Goal: Task Accomplishment & Management: Manage account settings

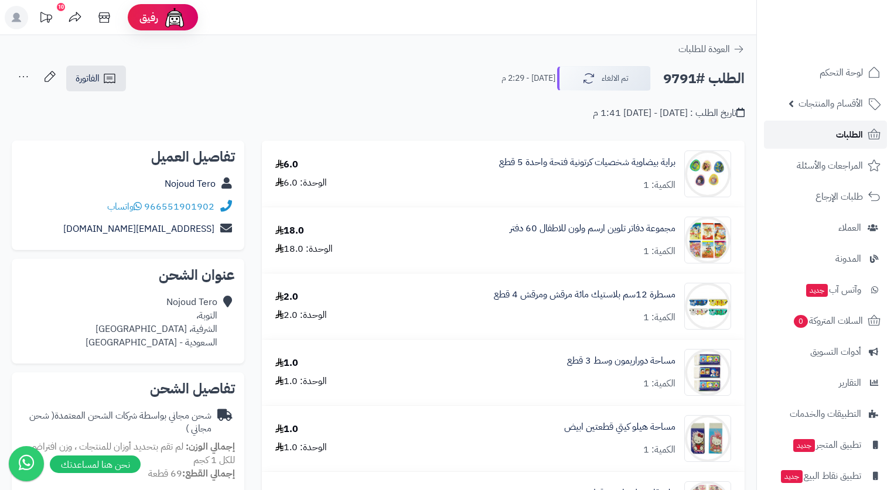
drag, startPoint x: 0, startPoint y: 0, endPoint x: 852, endPoint y: 135, distance: 862.2
click at [852, 135] on span "الطلبات" at bounding box center [849, 135] width 27 height 16
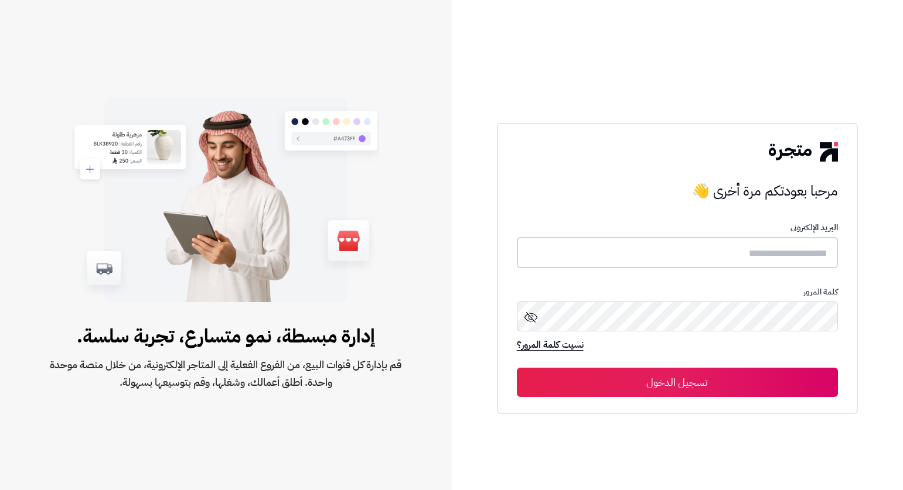
type input "*****"
click at [731, 359] on div "نسيت كلمة المرور؟" at bounding box center [677, 350] width 321 height 23
click at [731, 378] on button "تسجيل الدخول" at bounding box center [677, 381] width 321 height 29
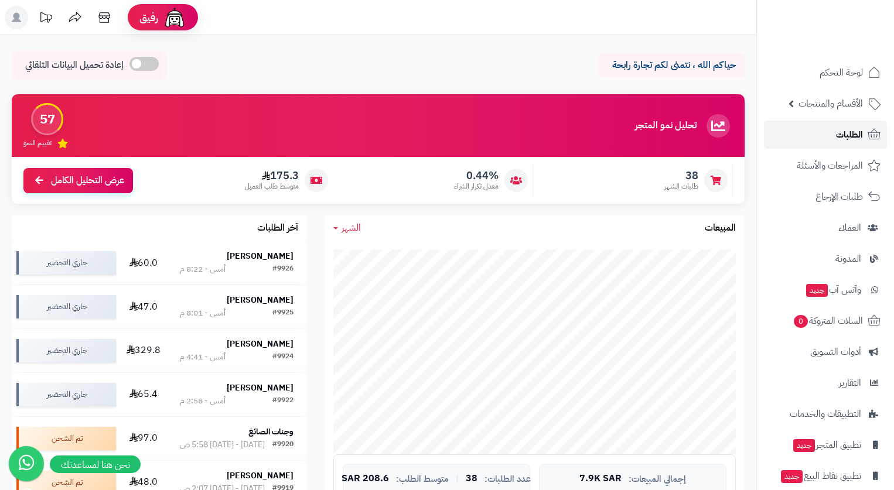
click at [849, 142] on span "الطلبات" at bounding box center [849, 135] width 27 height 16
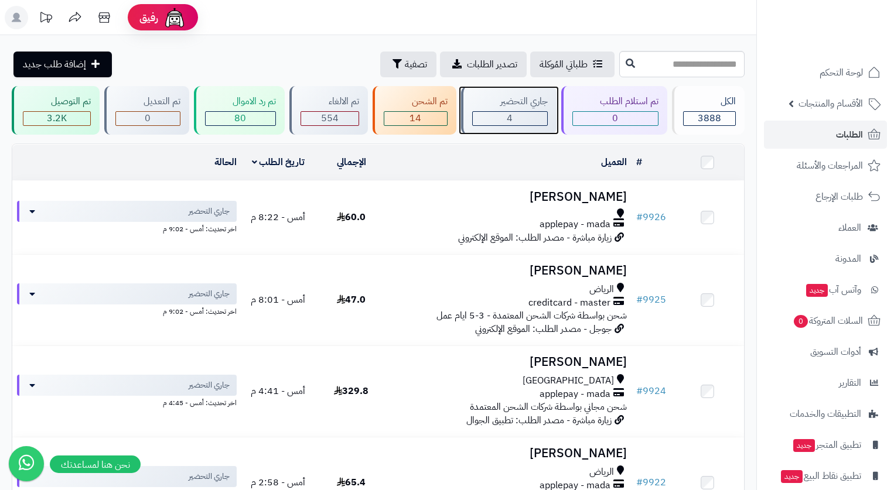
click at [488, 97] on div "جاري التحضير" at bounding box center [510, 101] width 76 height 13
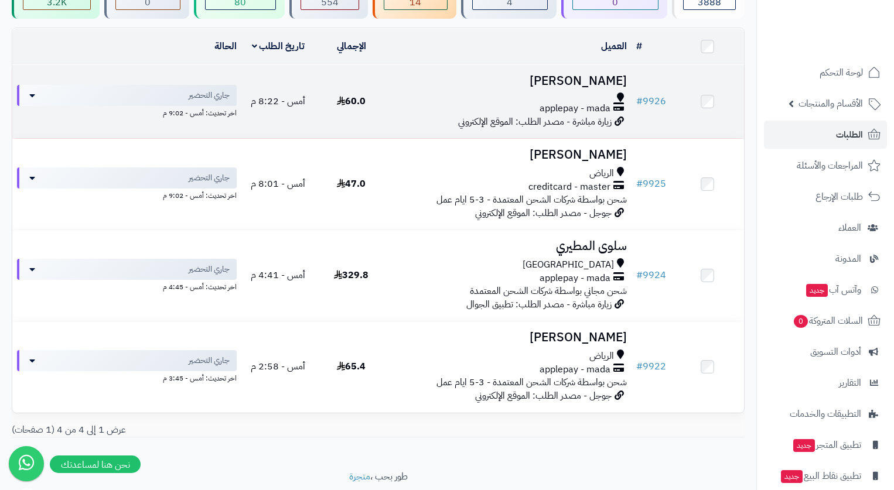
scroll to position [117, 0]
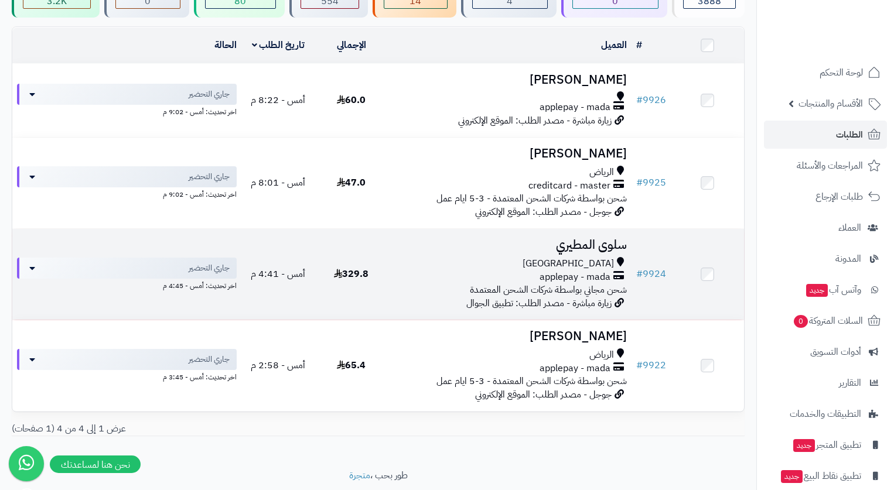
drag, startPoint x: 669, startPoint y: 277, endPoint x: 689, endPoint y: 282, distance: 20.6
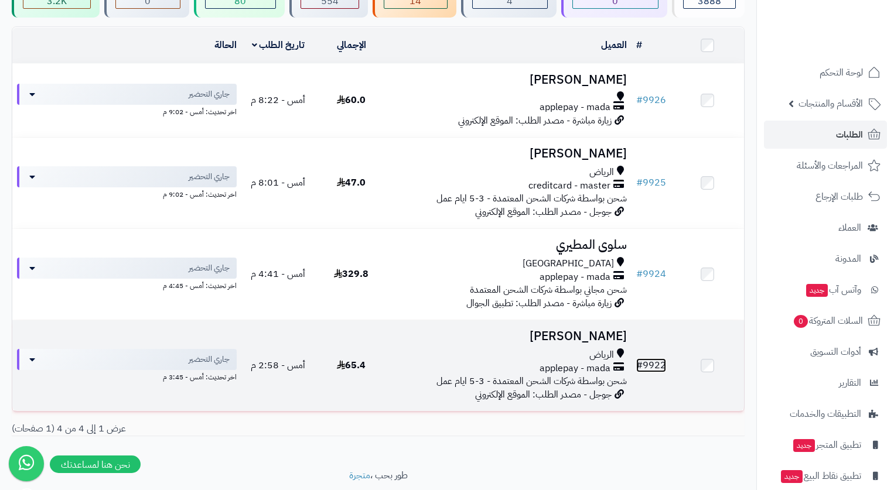
drag, startPoint x: 689, startPoint y: 282, endPoint x: 655, endPoint y: 358, distance: 83.4
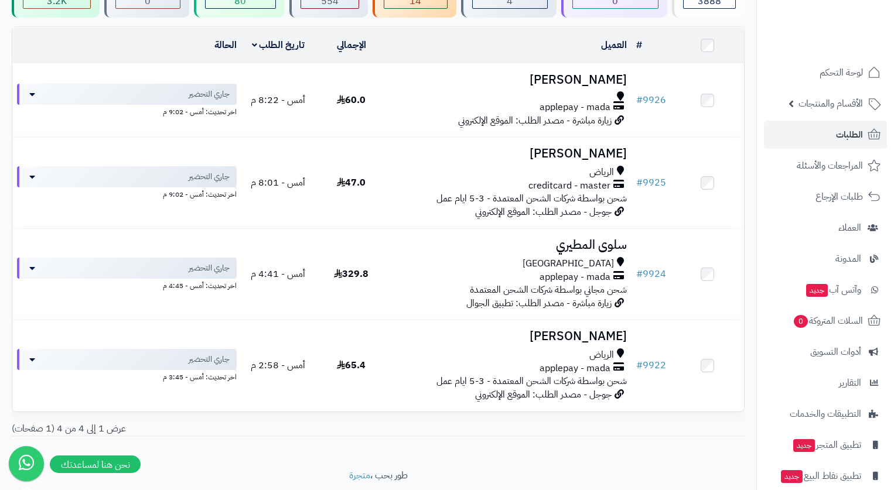
click at [749, 11] on div "**********" at bounding box center [378, 207] width 756 height 477
click at [747, 50] on div "# المحدد: 0 العميل الاجراءات تحديث حالة الطلبات تحضير الطلبات إصدار بوليصة الشح…" at bounding box center [378, 235] width 750 height 419
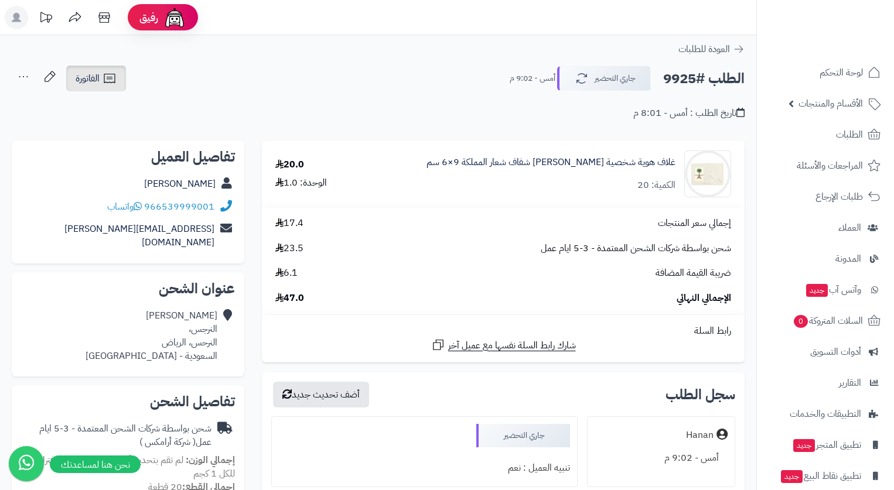
click at [87, 77] on span "الفاتورة" at bounding box center [88, 78] width 24 height 14
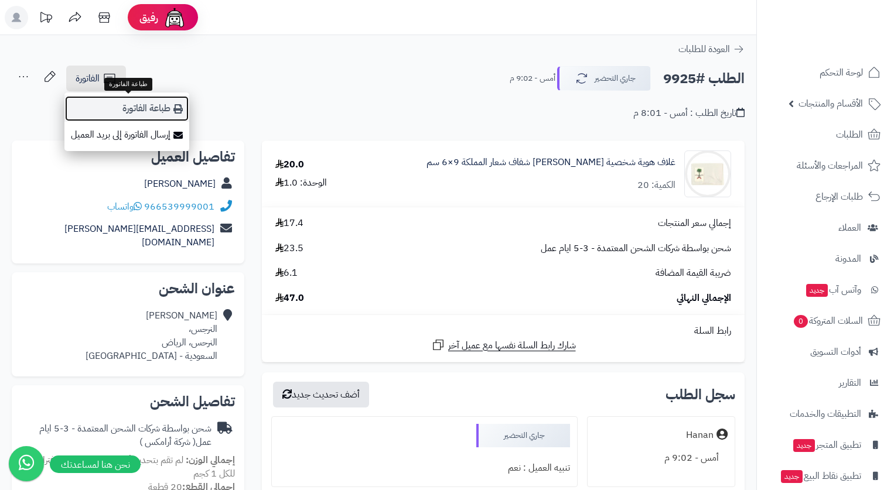
click at [147, 105] on link "طباعة الفاتورة" at bounding box center [126, 108] width 125 height 26
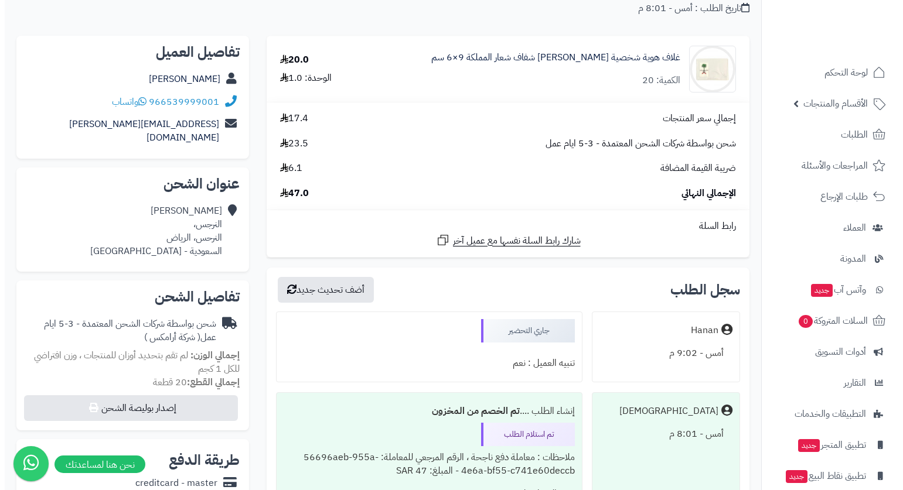
scroll to position [117, 0]
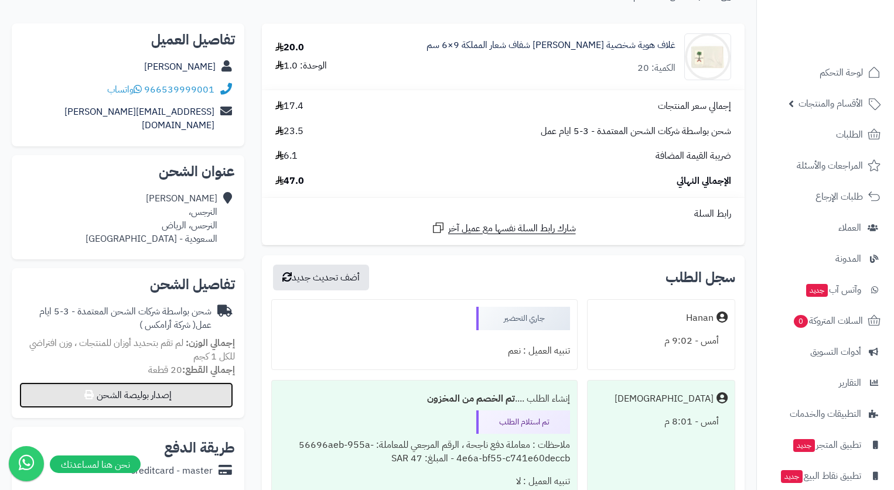
click at [176, 382] on button "إصدار بوليصة الشحن" at bounding box center [126, 395] width 214 height 26
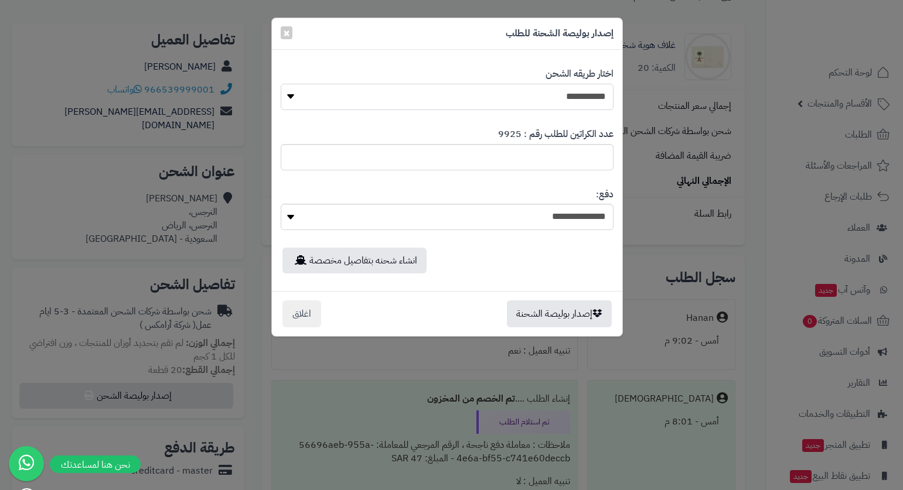
click at [587, 94] on select "**********" at bounding box center [447, 97] width 333 height 26
select select "*******"
click at [281, 84] on select "**********" at bounding box center [447, 97] width 333 height 26
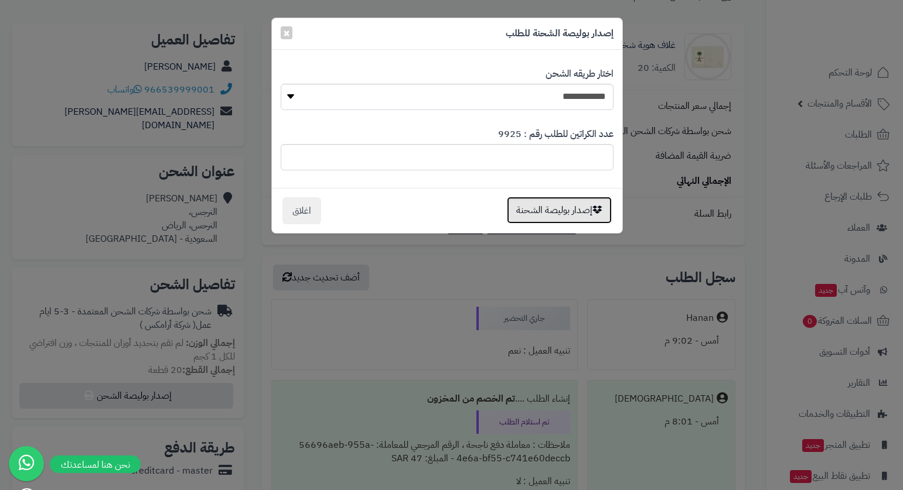
click at [581, 216] on button "إصدار بوليصة الشحنة" at bounding box center [559, 210] width 105 height 27
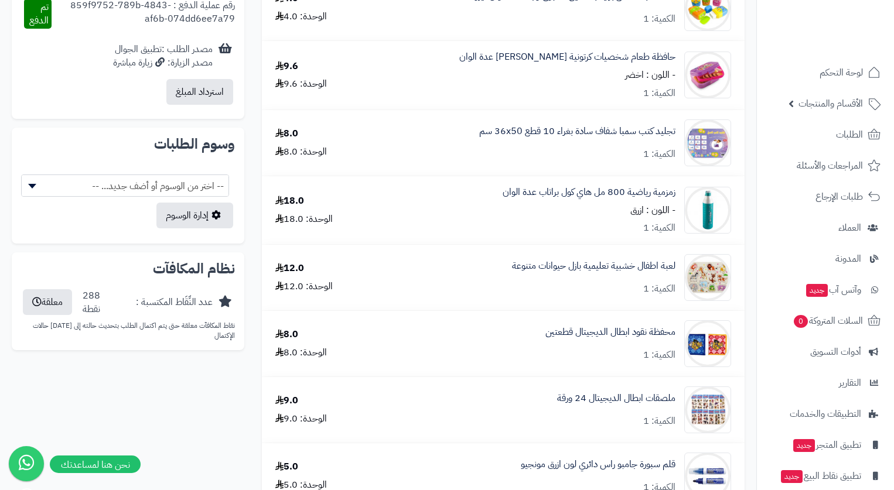
scroll to position [586, 0]
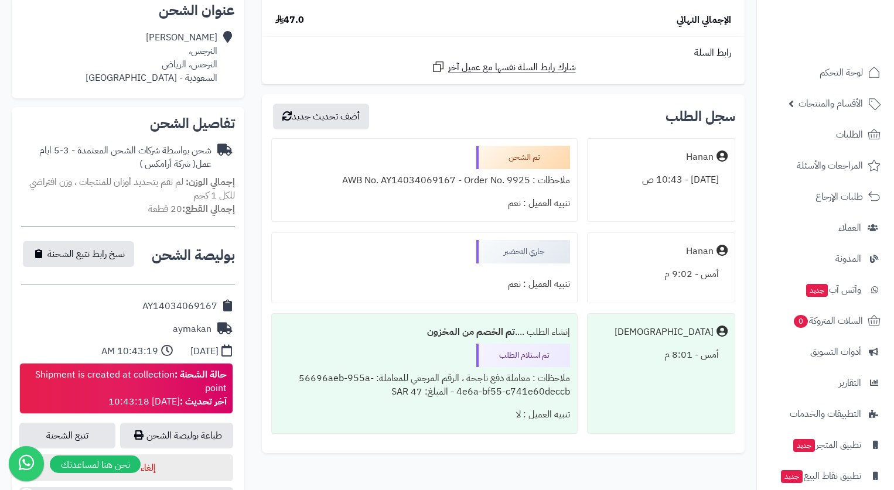
scroll to position [293, 0]
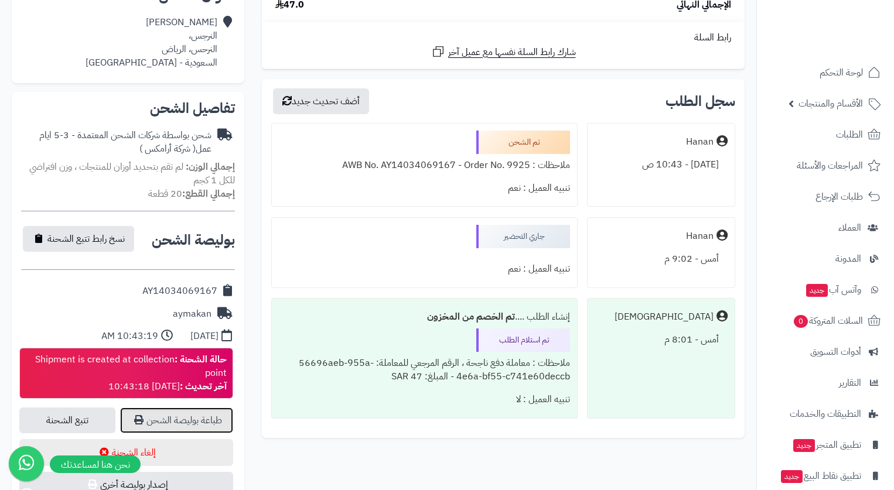
click at [190, 408] on link "طباعة بوليصة الشحن" at bounding box center [176, 421] width 113 height 26
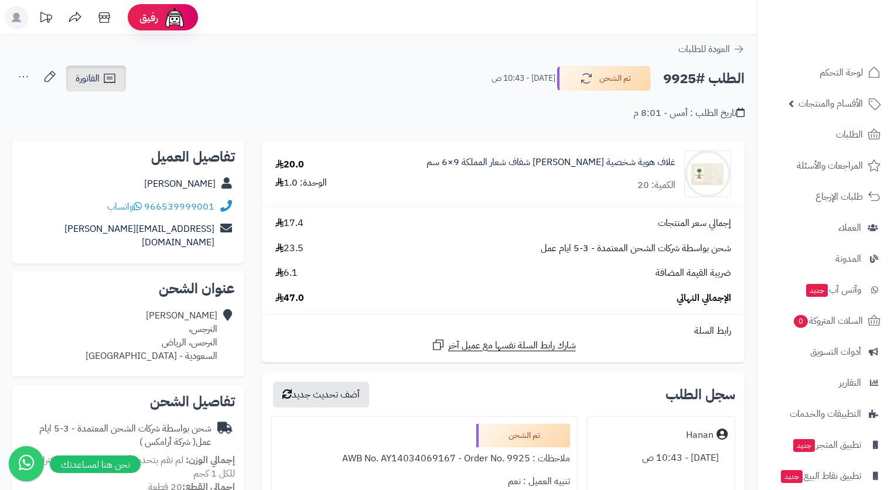
click at [102, 77] on link "الفاتورة" at bounding box center [96, 79] width 60 height 26
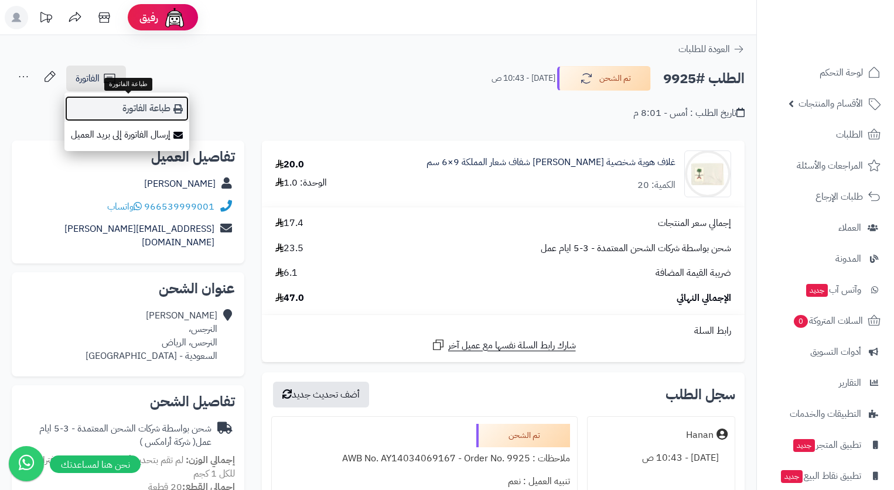
click at [149, 108] on link "طباعة الفاتورة" at bounding box center [126, 108] width 125 height 26
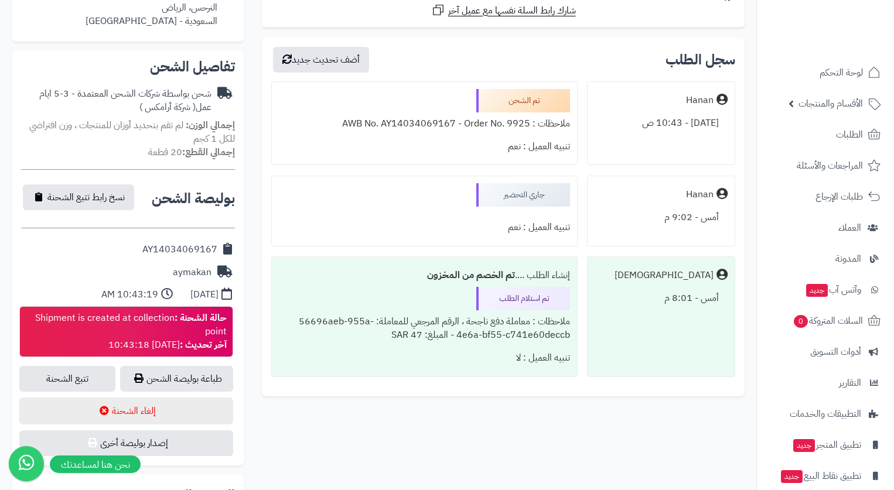
scroll to position [410, 0]
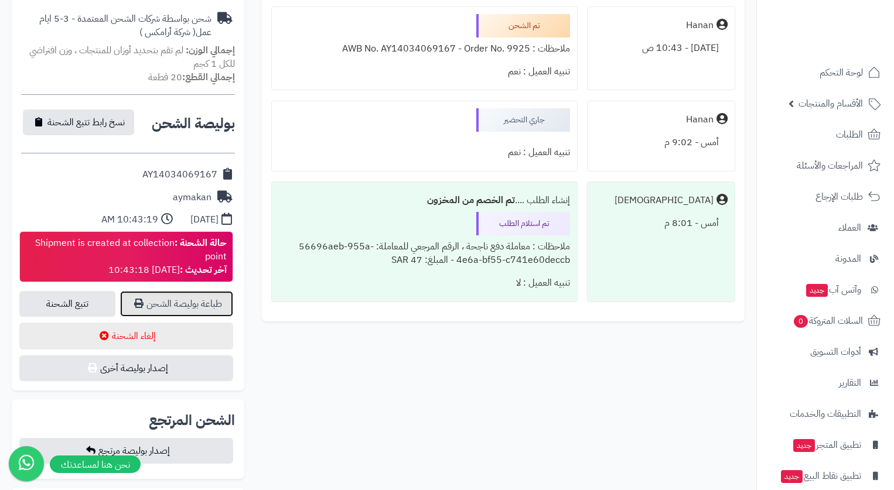
click at [197, 292] on link "طباعة بوليصة الشحن" at bounding box center [176, 304] width 113 height 26
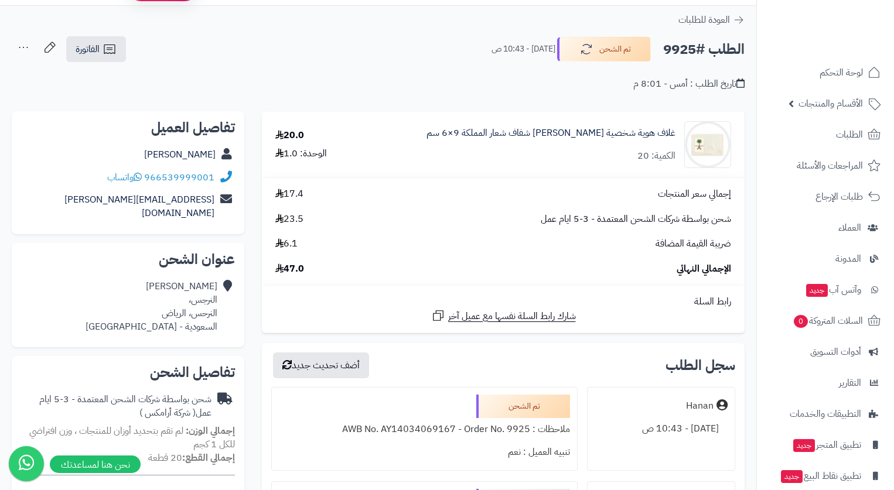
scroll to position [0, 0]
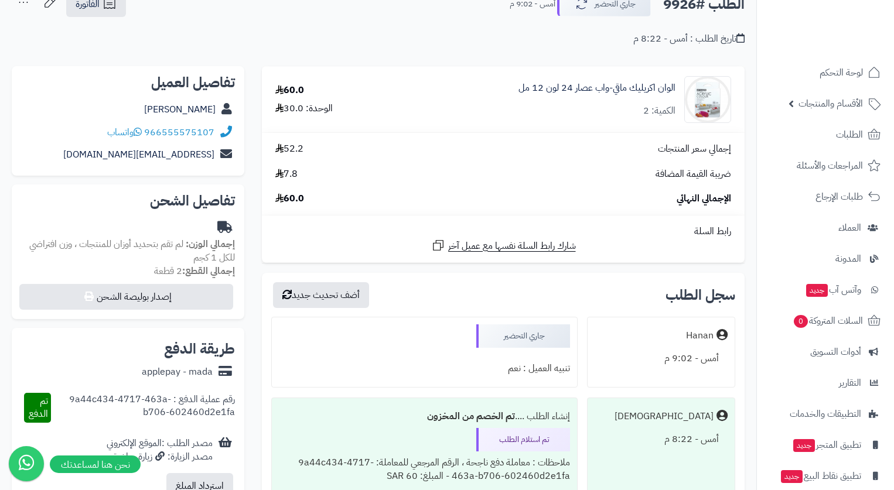
scroll to position [58, 0]
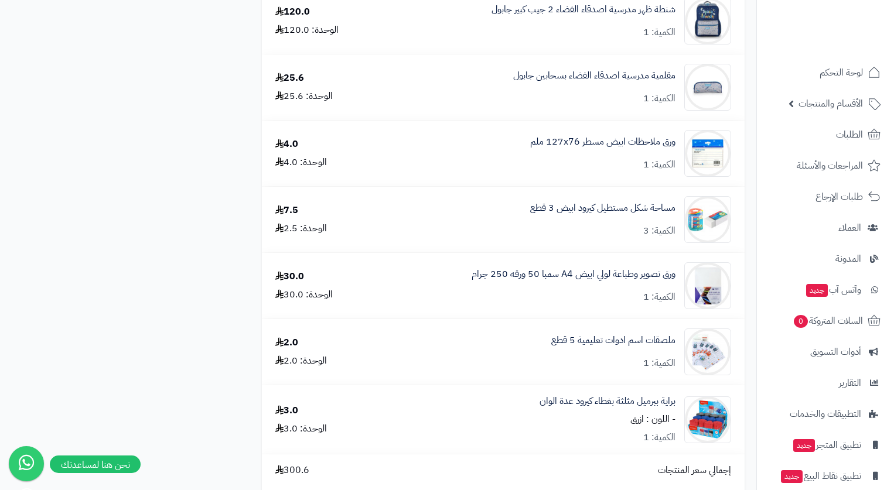
scroll to position [1347, 0]
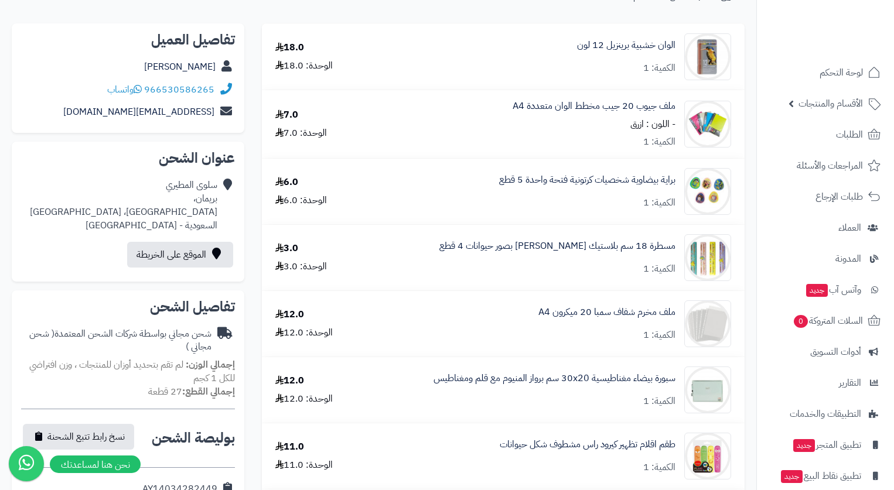
scroll to position [0, 0]
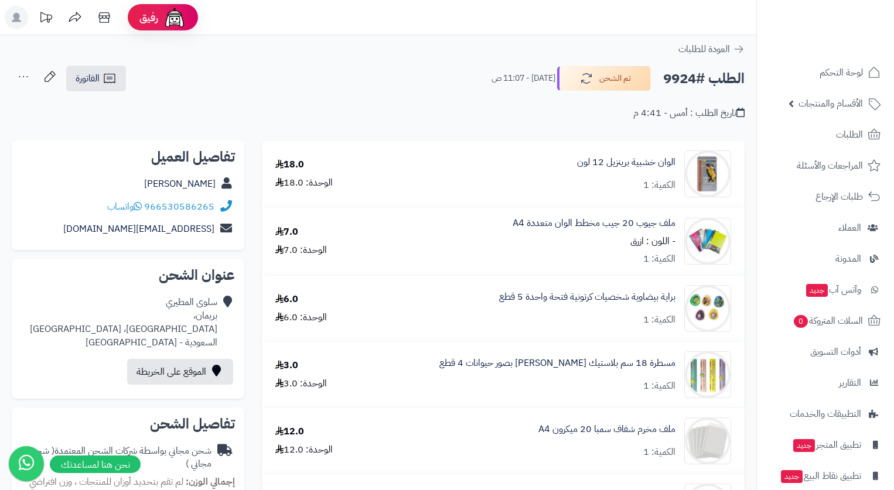
drag, startPoint x: 406, startPoint y: 86, endPoint x: 399, endPoint y: 86, distance: 7.0
click at [405, 86] on div "الطلب #9924 تم الشحن اليوم - 11:07 ص الفاتورة طباعة الفاتورة إرسال الفاتورة إلى…" at bounding box center [378, 79] width 733 height 28
click at [378, 90] on div "الطلب #9924 تم الشحن اليوم - 11:07 ص الفاتورة طباعة الفاتورة إرسال الفاتورة إلى…" at bounding box center [378, 79] width 733 height 28
click at [841, 105] on span "الأقسام والمنتجات" at bounding box center [830, 103] width 64 height 16
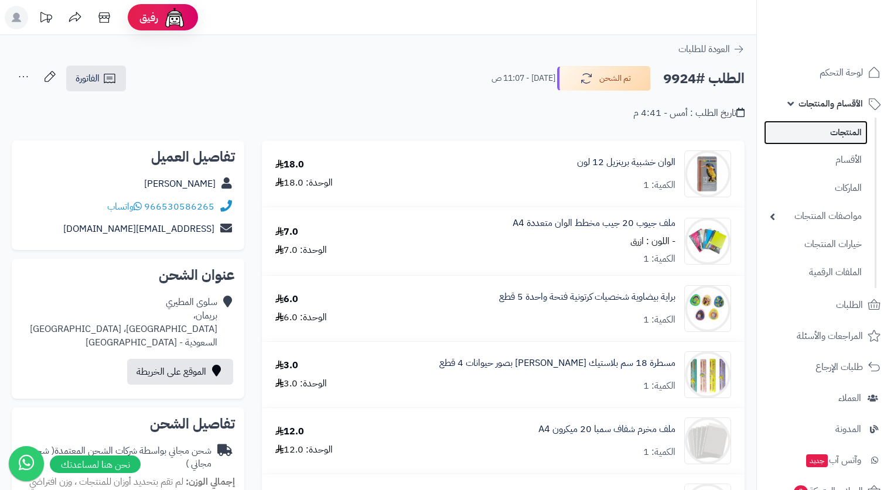
click at [841, 132] on link "المنتجات" at bounding box center [816, 133] width 104 height 24
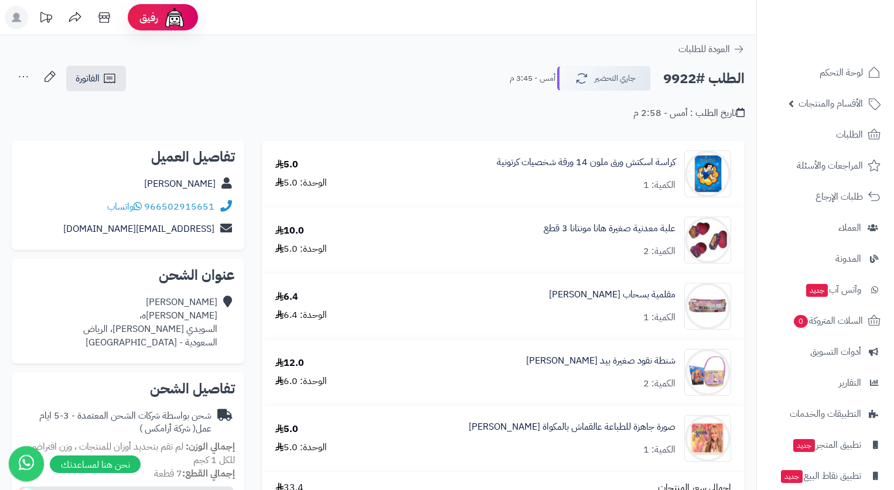
click at [78, 77] on span "الفاتورة" at bounding box center [88, 78] width 24 height 14
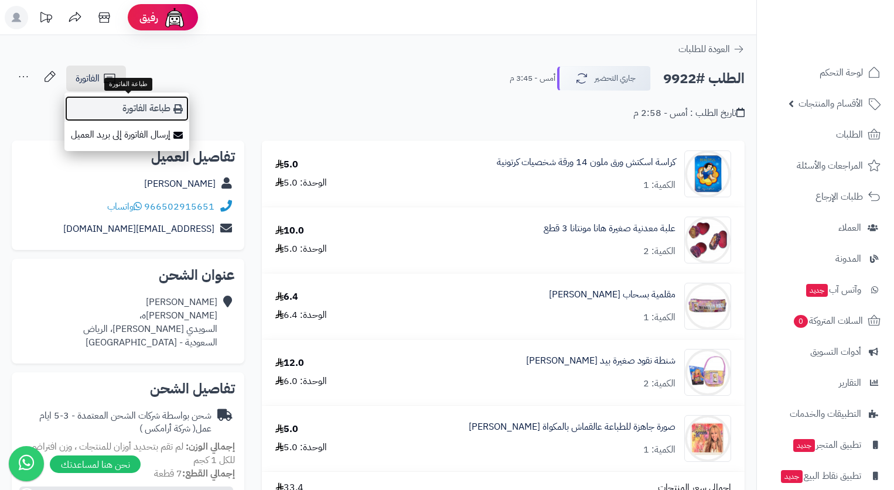
click at [132, 104] on link "طباعة الفاتورة" at bounding box center [126, 108] width 125 height 26
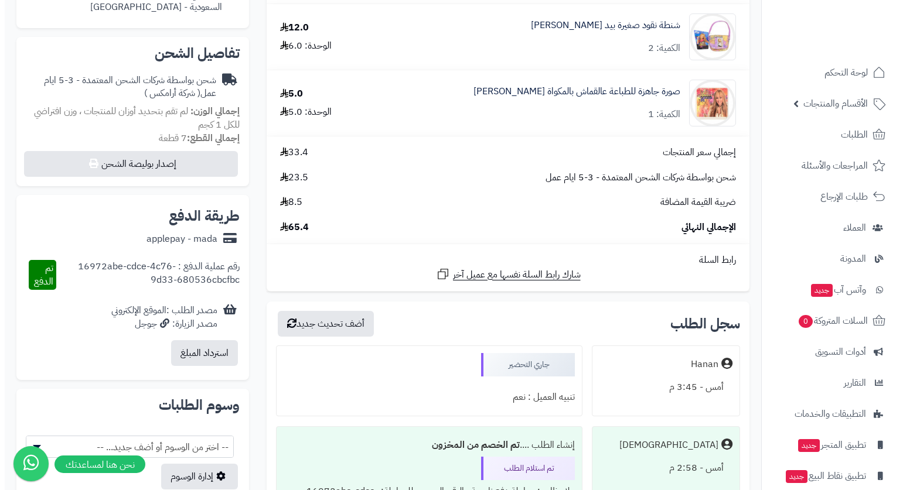
scroll to position [351, 0]
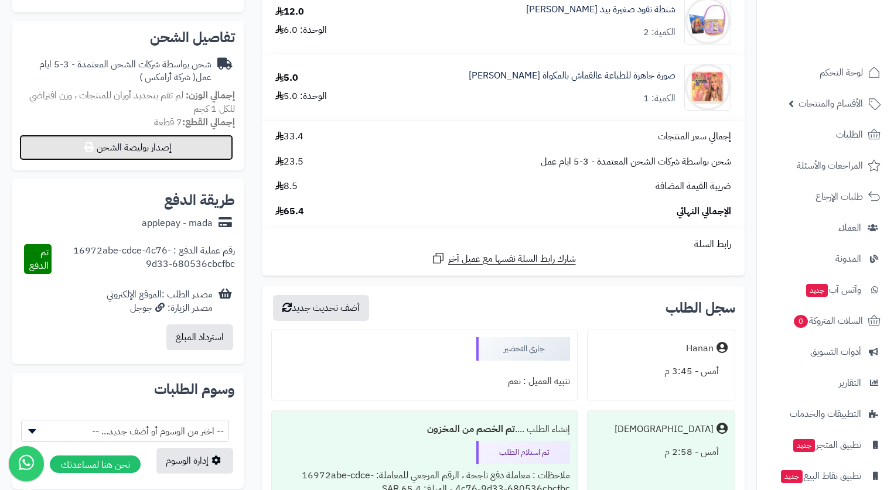
click at [166, 153] on button "إصدار بوليصة الشحن" at bounding box center [126, 148] width 214 height 26
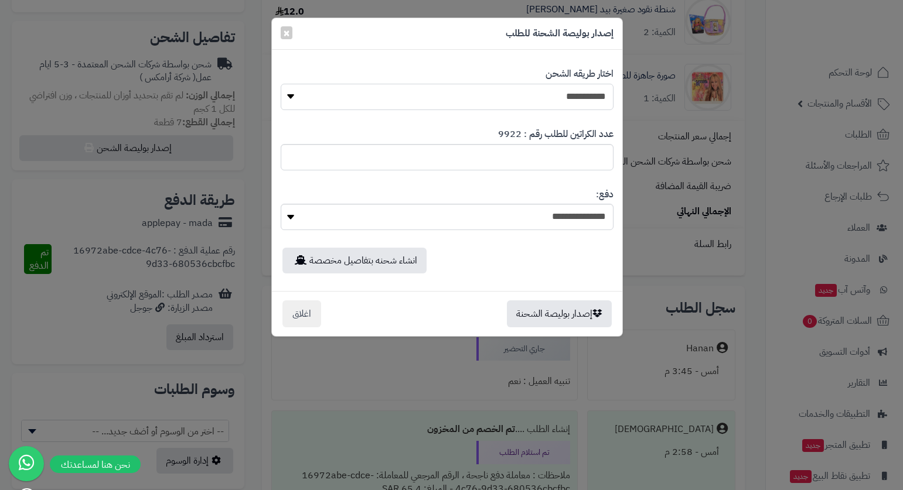
click at [552, 96] on select "**********" at bounding box center [447, 97] width 333 height 26
select select "*******"
click at [281, 84] on select "**********" at bounding box center [447, 97] width 333 height 26
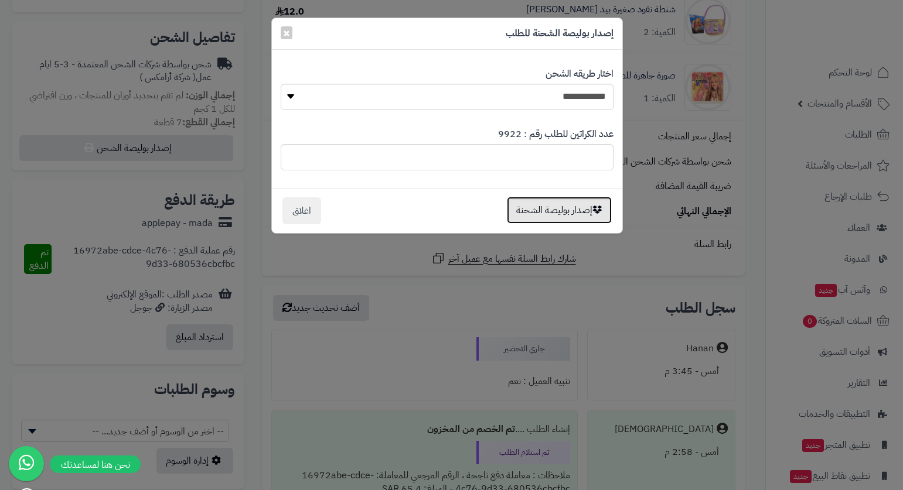
click at [574, 213] on button "إصدار بوليصة الشحنة" at bounding box center [559, 210] width 105 height 27
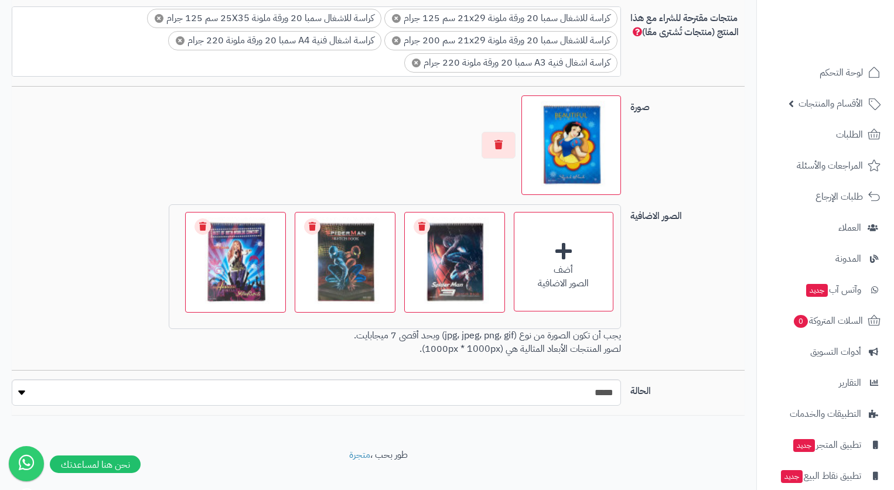
scroll to position [857, 0]
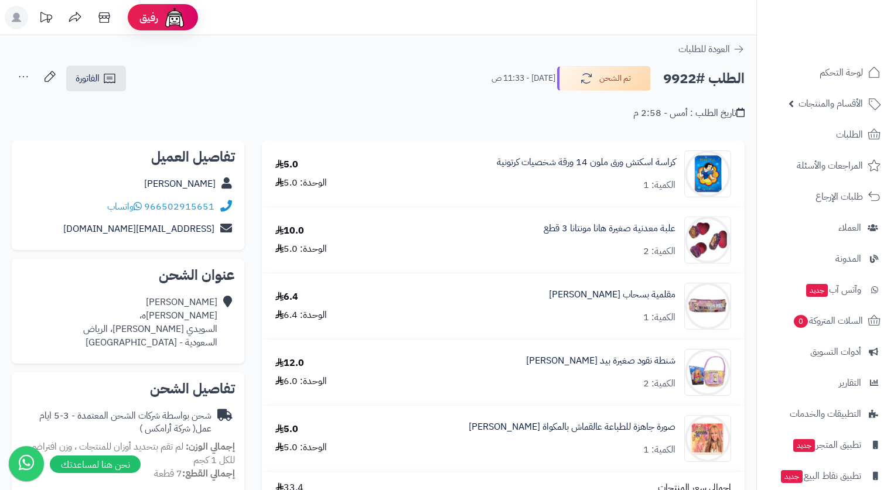
scroll to position [351, 0]
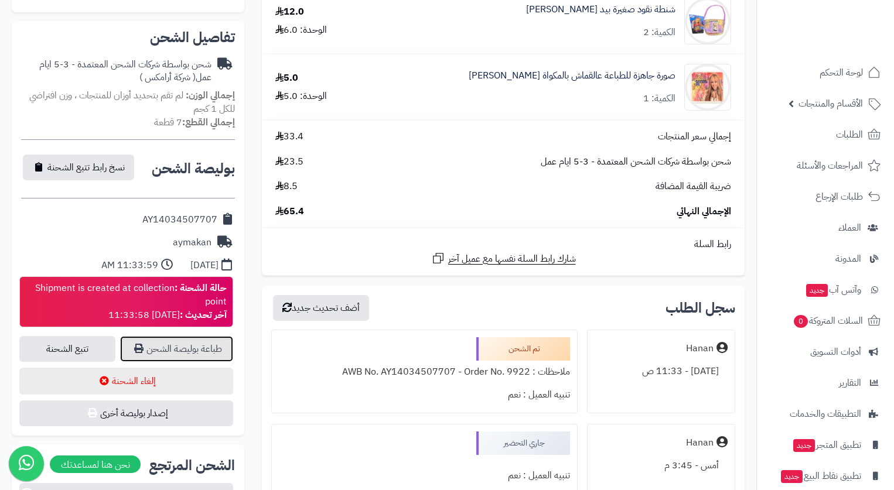
click at [206, 348] on link "طباعة بوليصة الشحن" at bounding box center [176, 349] width 113 height 26
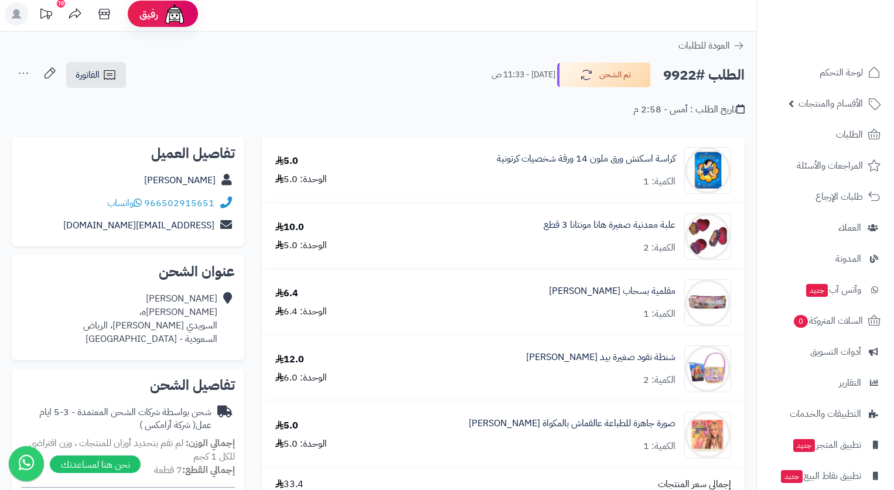
scroll to position [0, 0]
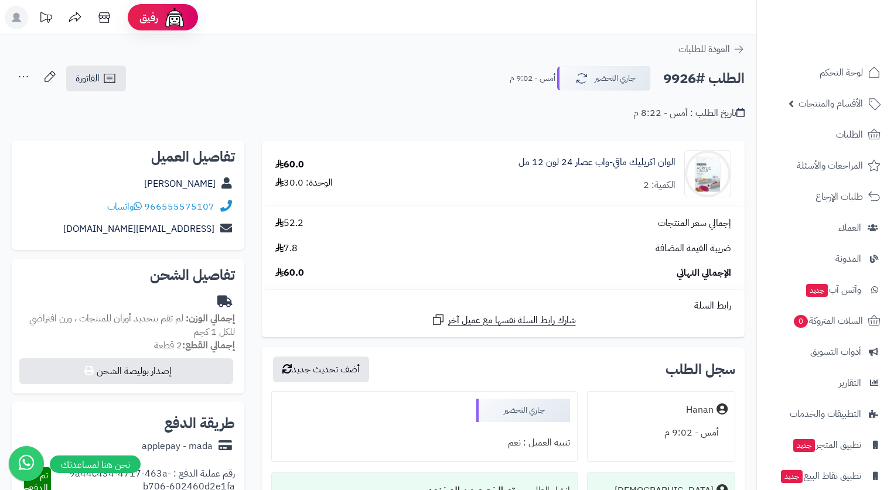
click at [340, 67] on div "الطلب #9926 جاري التحضير أمس - 9:02 م الفاتورة طباعة الفاتورة إرسال الفاتورة إل…" at bounding box center [378, 79] width 733 height 28
click at [624, 20] on header "رفيق ! الطلبات معالجة مكتمل إرجاع المنتجات العملاء المتواجدون الان 7269 عملاء م…" at bounding box center [447, 17] width 894 height 35
drag, startPoint x: 332, startPoint y: 64, endPoint x: 313, endPoint y: 74, distance: 21.5
click at [331, 64] on div "**********" at bounding box center [378, 443] width 756 height 816
click at [642, 21] on header "رفيق ! الطلبات معالجة مكتمل إرجاع المنتجات العملاء المتواجدون الان 7269 عملاء م…" at bounding box center [447, 17] width 894 height 35
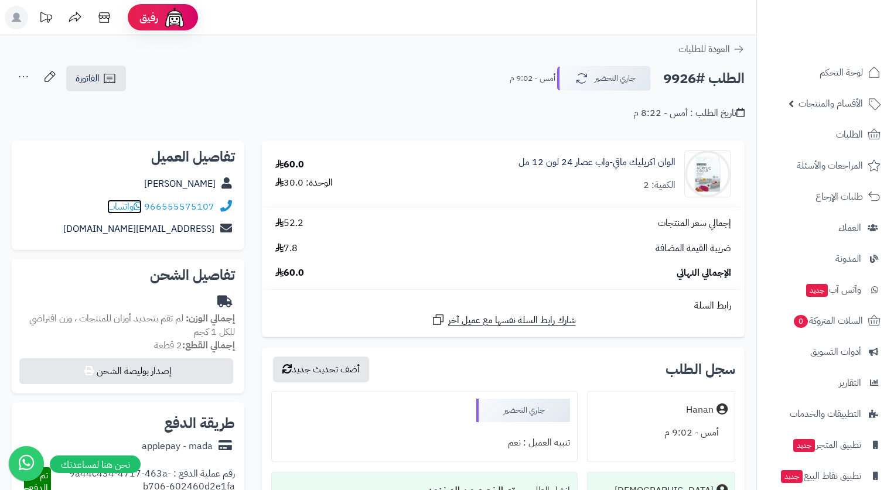
click at [114, 206] on span "واتساب" at bounding box center [124, 207] width 35 height 14
click at [639, 16] on header "رفيق ! الطلبات معالجة مكتمل إرجاع المنتجات العملاء المتواجدون الان 7269 عملاء م…" at bounding box center [447, 17] width 894 height 35
click at [657, 12] on header "رفيق ! الطلبات معالجة مكتمل إرجاع المنتجات العملاء المتواجدون الان 7269 عملاء م…" at bounding box center [447, 17] width 894 height 35
click at [90, 74] on span "الفاتورة" at bounding box center [88, 78] width 24 height 14
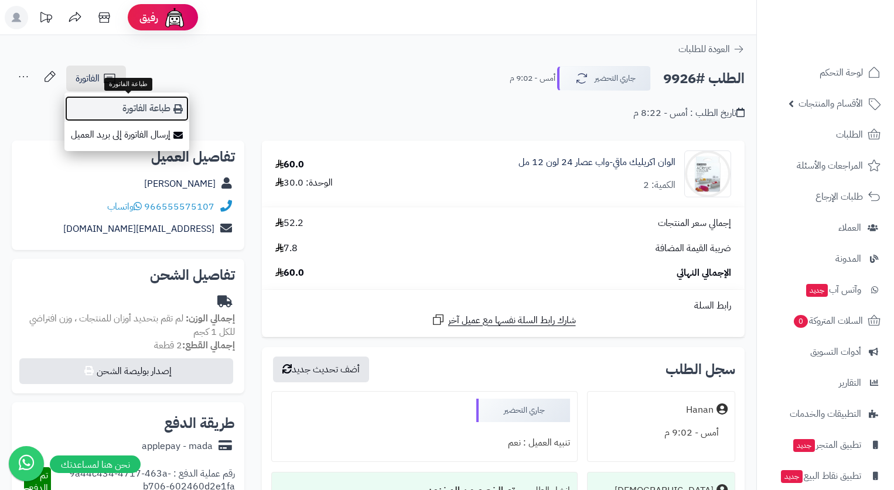
click at [115, 97] on link "طباعة الفاتورة" at bounding box center [126, 108] width 125 height 26
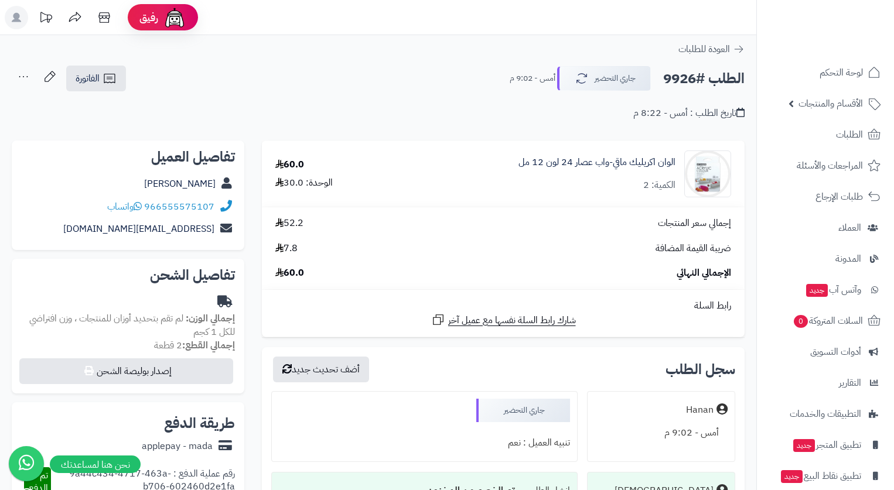
click at [671, 13] on header "رفيق ! الطلبات معالجة مكتمل إرجاع المنتجات العملاء المتواجدون الان 7269 عملاء م…" at bounding box center [447, 17] width 894 height 35
click at [124, 206] on span "واتساب" at bounding box center [124, 207] width 35 height 14
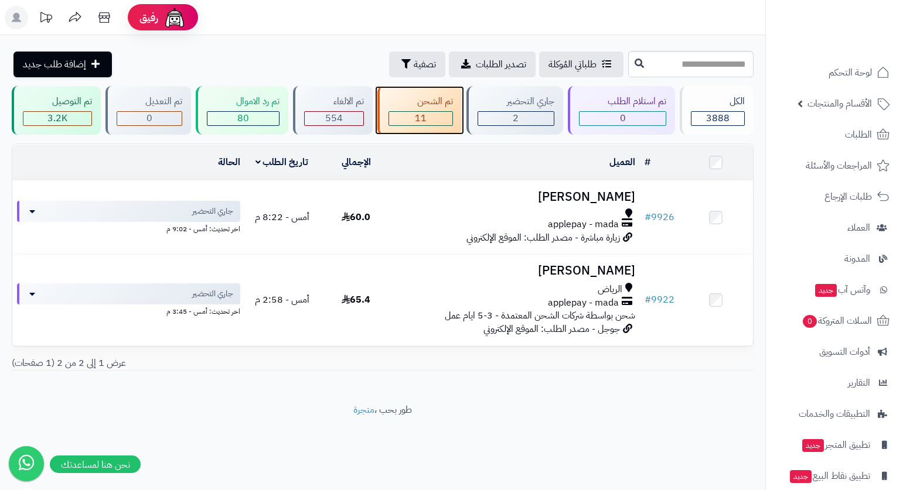
click at [439, 99] on div "تم الشحن" at bounding box center [420, 101] width 65 height 13
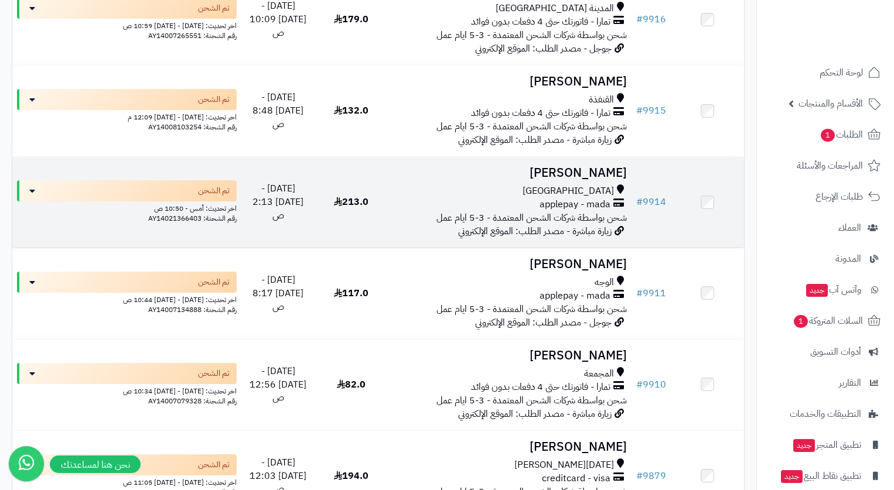
scroll to position [879, 0]
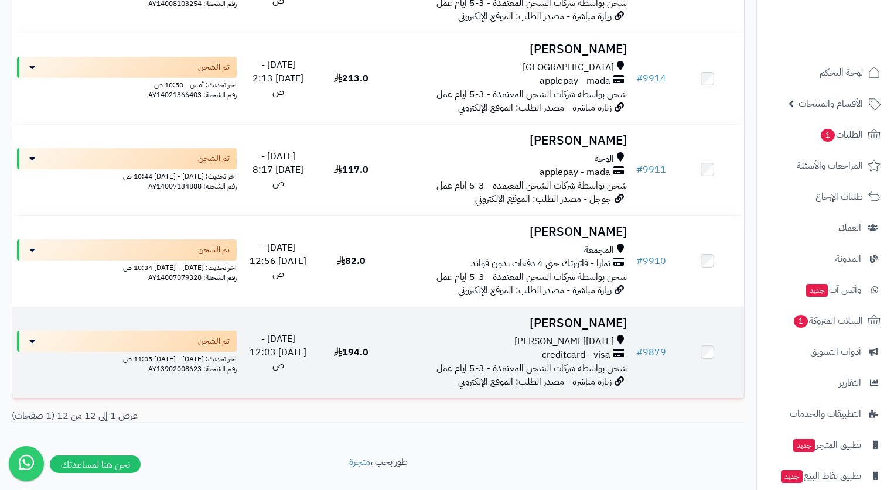
click at [584, 361] on span "شحن بواسطة شركات الشحن المعتمدة - 3-5 ايام عمل" at bounding box center [531, 368] width 190 height 14
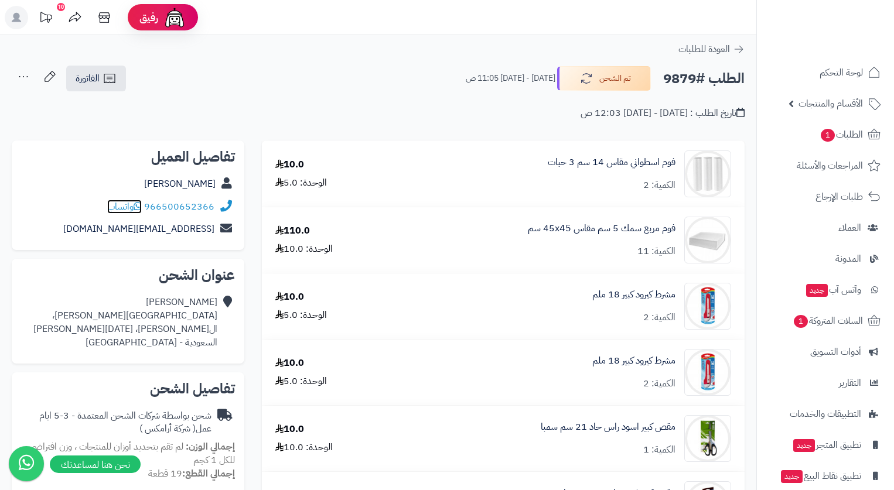
click at [114, 203] on span "واتساب" at bounding box center [124, 207] width 35 height 14
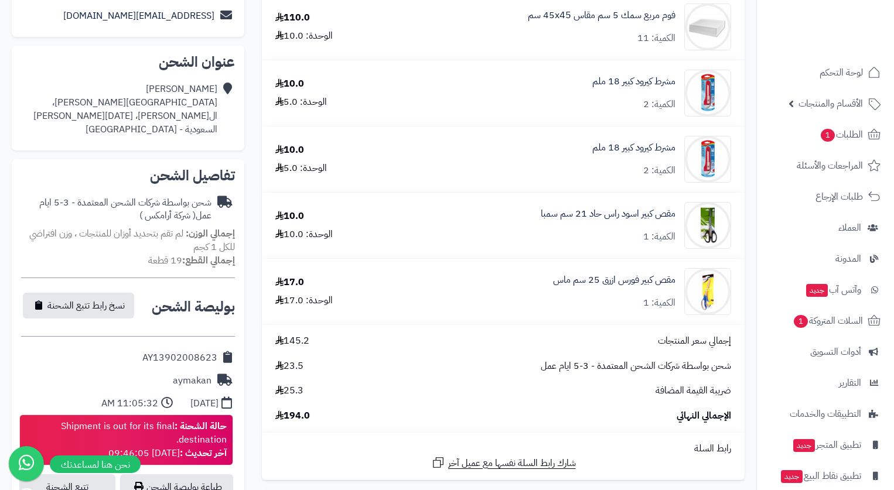
scroll to position [234, 0]
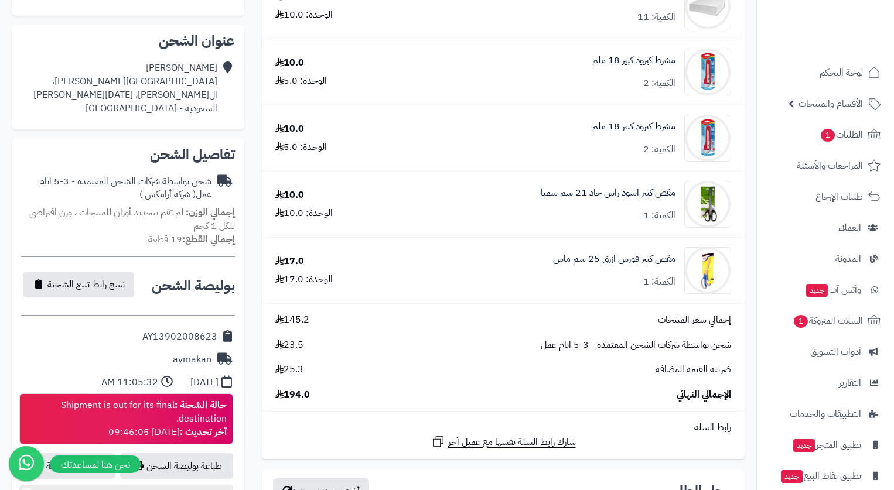
drag, startPoint x: 145, startPoint y: 336, endPoint x: 216, endPoint y: 340, distance: 71.0
click at [231, 337] on div "AY13902008623" at bounding box center [128, 337] width 214 height 23
copy div "AY13902008623"
click at [754, 237] on div "**********" at bounding box center [378, 490] width 756 height 1169
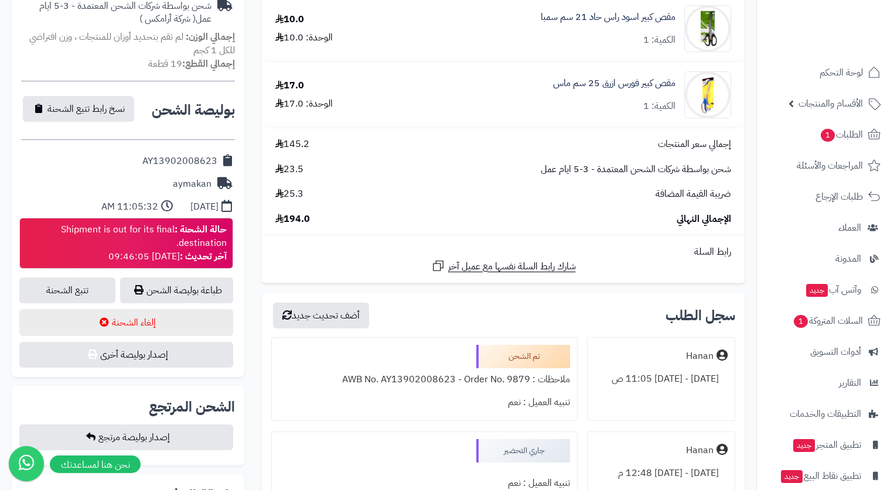
scroll to position [469, 0]
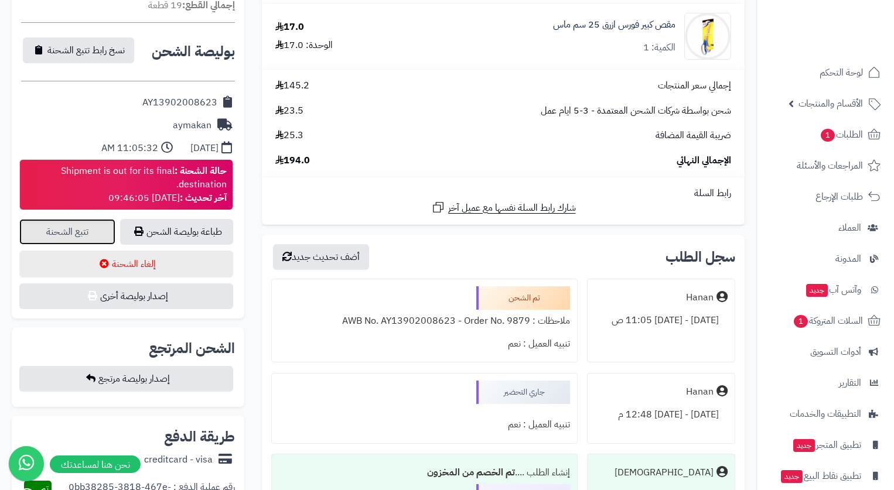
click at [63, 223] on link "تتبع الشحنة" at bounding box center [67, 232] width 96 height 26
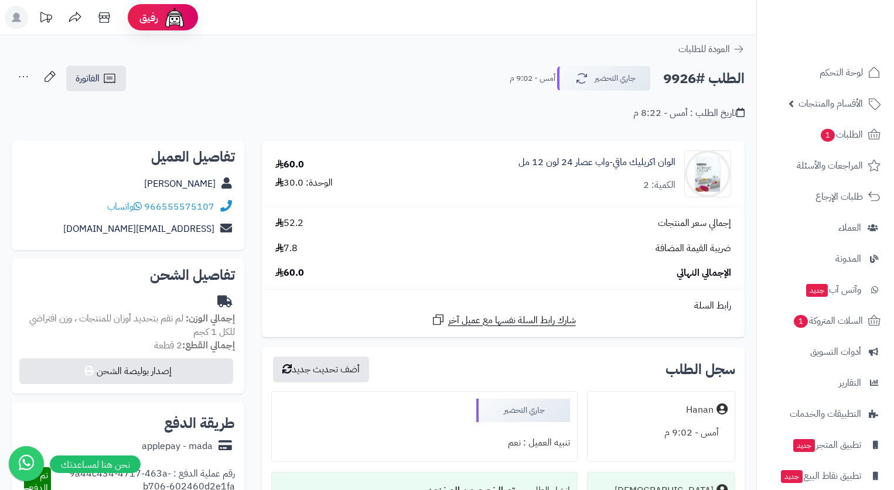
drag, startPoint x: 638, startPoint y: 16, endPoint x: 652, endPoint y: 0, distance: 21.6
click at [638, 16] on header "رفيق ! الطلبات معالجة مكتمل إرجاع المنتجات العملاء المتواجدون الان 7269 عملاء م…" at bounding box center [447, 17] width 894 height 35
click at [609, 86] on button "جاري التحضير" at bounding box center [604, 78] width 94 height 25
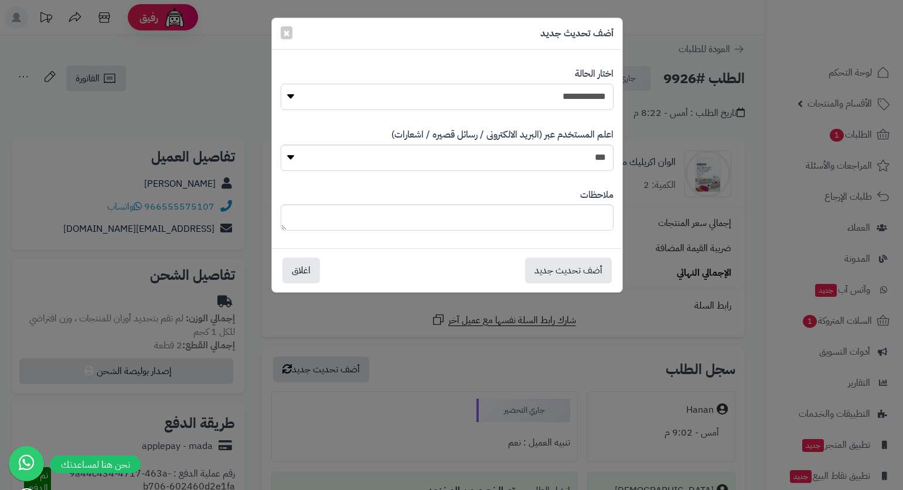
click at [592, 94] on select "**********" at bounding box center [447, 97] width 333 height 26
select select "*"
click at [281, 84] on select "**********" at bounding box center [447, 97] width 333 height 26
click at [587, 217] on textarea at bounding box center [447, 217] width 333 height 26
type textarea "*****"
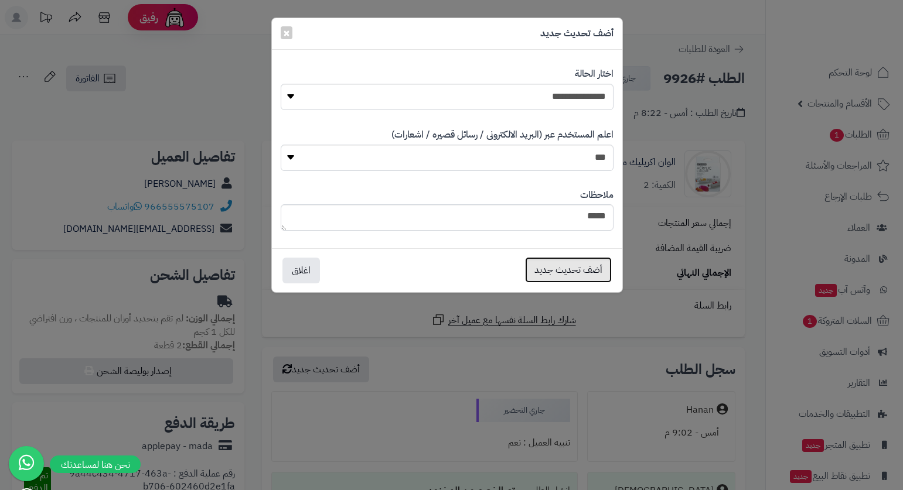
click at [565, 268] on button "أضف تحديث جديد" at bounding box center [568, 270] width 87 height 26
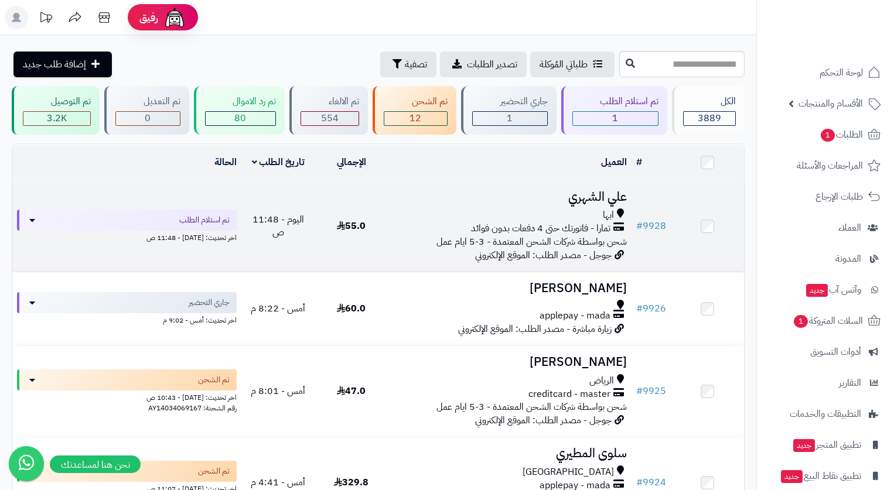
click at [578, 227] on span "تمارا - فاتورتك حتى 4 دفعات بدون فوائد" at bounding box center [540, 228] width 139 height 13
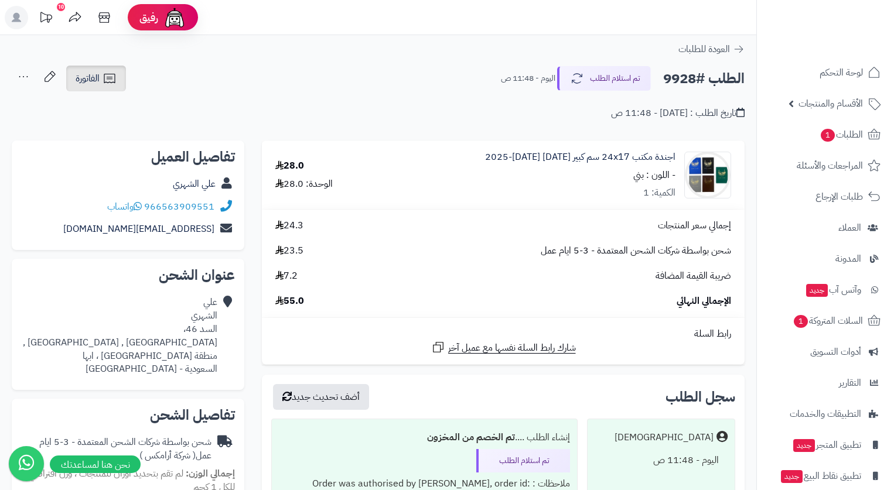
click at [98, 82] on span "الفاتورة" at bounding box center [88, 78] width 24 height 14
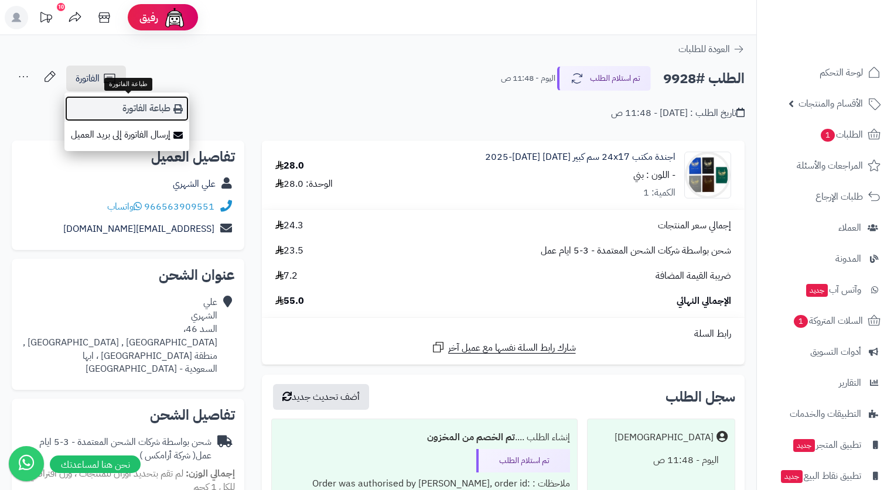
click at [138, 103] on link "طباعة الفاتورة" at bounding box center [126, 108] width 125 height 26
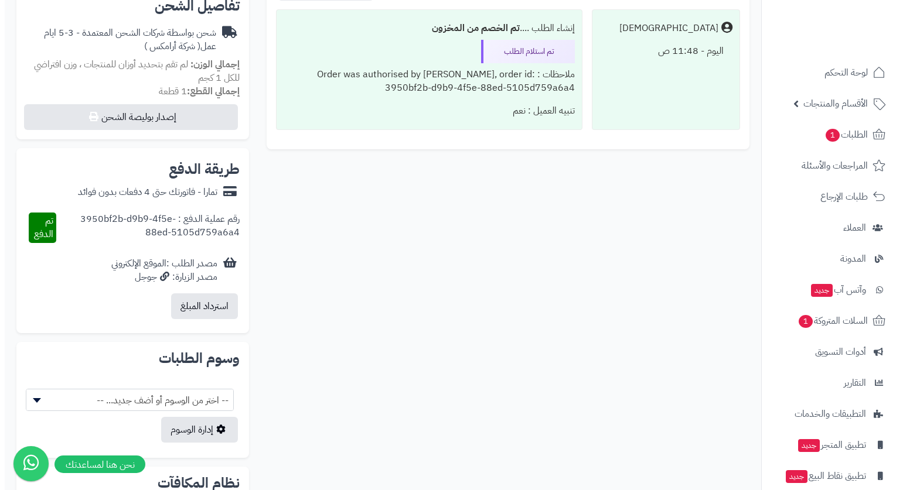
scroll to position [410, 0]
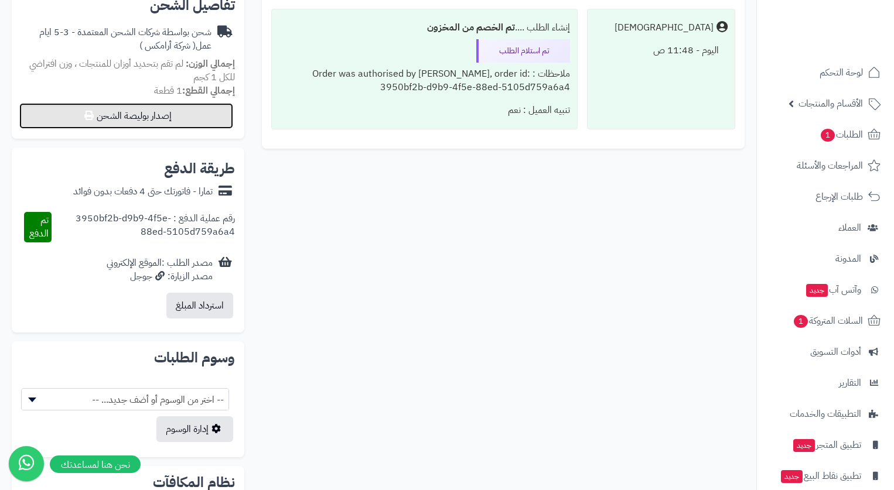
click at [146, 108] on button "إصدار بوليصة الشحن" at bounding box center [126, 116] width 214 height 26
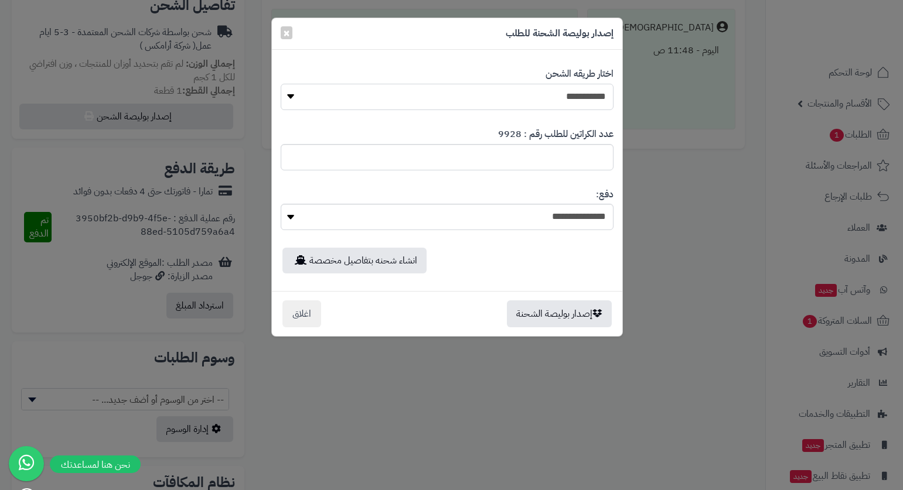
click at [575, 92] on select "**********" at bounding box center [447, 97] width 333 height 26
select select "*******"
click at [281, 84] on select "**********" at bounding box center [447, 97] width 333 height 26
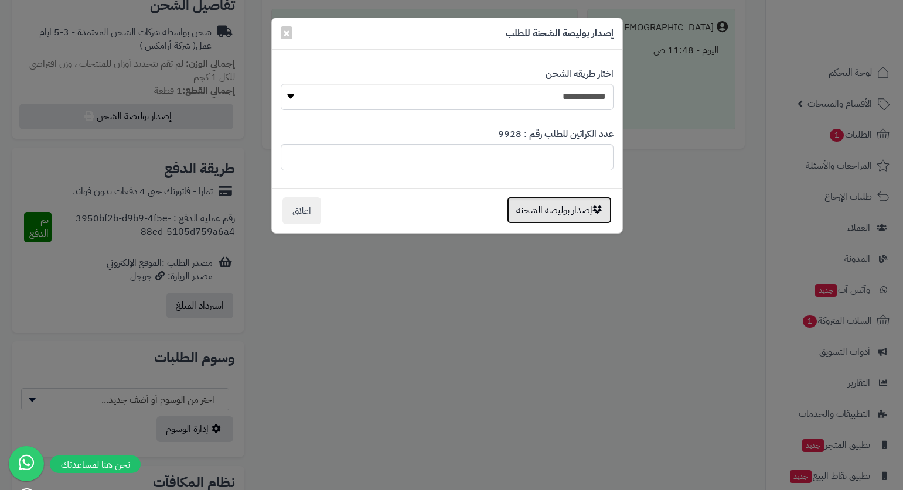
click at [575, 211] on button "إصدار بوليصة الشحنة" at bounding box center [559, 210] width 105 height 27
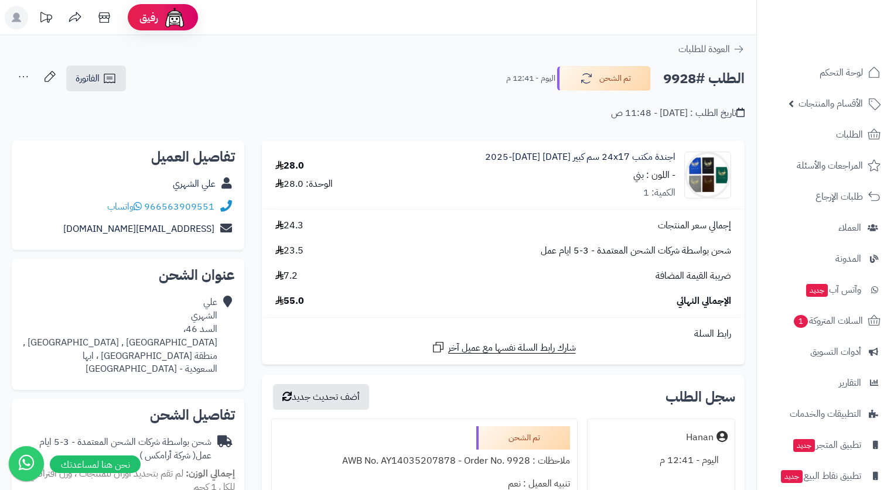
scroll to position [410, 0]
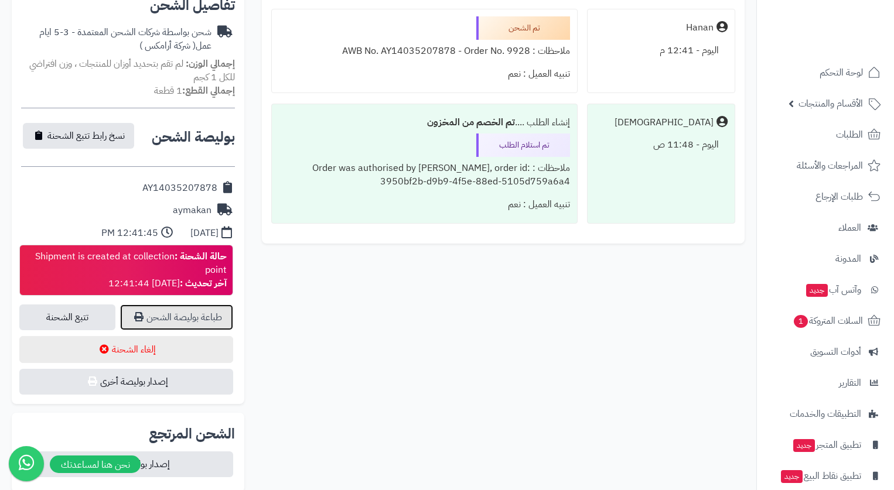
click at [196, 305] on link "طباعة بوليصة الشحن" at bounding box center [176, 318] width 113 height 26
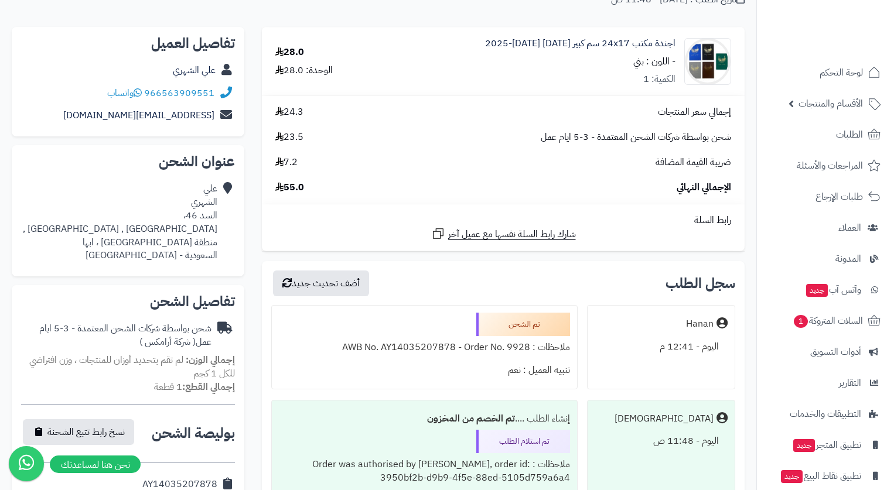
scroll to position [0, 0]
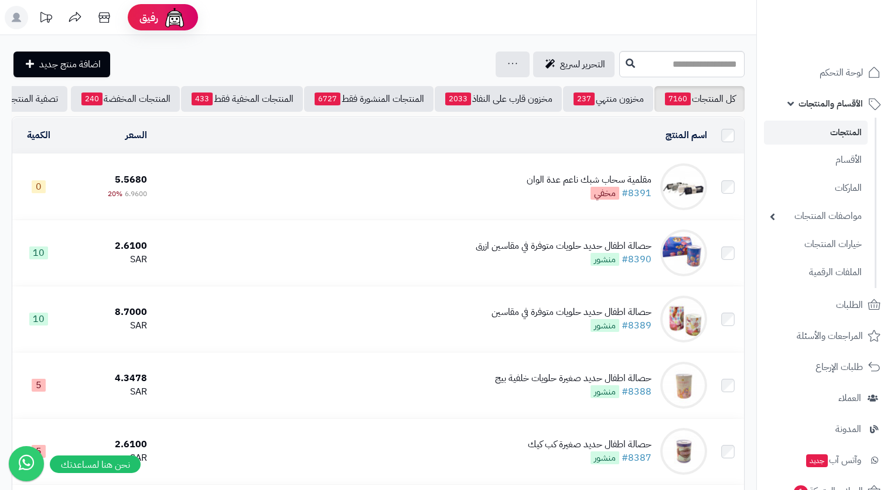
click at [654, 18] on header "رفيق ! الطلبات معالجة مكتمل إرجاع المنتجات العملاء المتواجدون الان 7270 عملاء م…" at bounding box center [447, 17] width 894 height 35
click at [841, 42] on div at bounding box center [825, 25] width 138 height 51
